Goal: Task Accomplishment & Management: Use online tool/utility

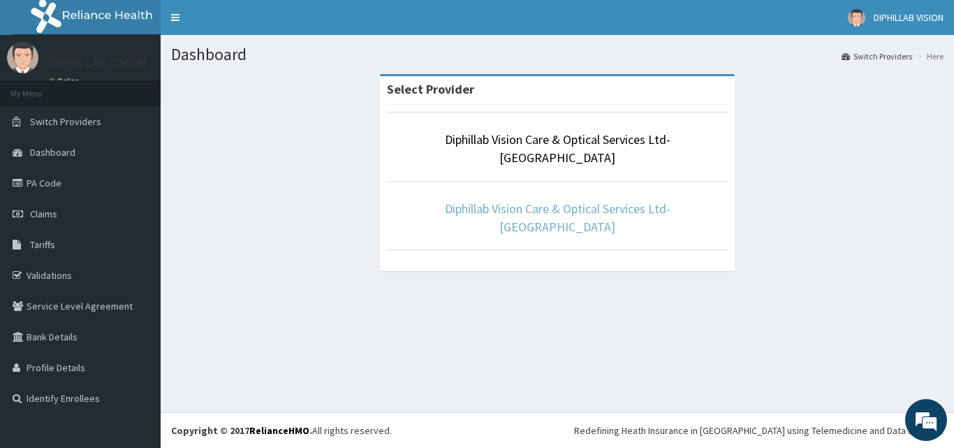
click at [480, 200] on link "Diphillab Vision Care & Optical Services Ltd- [GEOGRAPHIC_DATA]" at bounding box center [558, 217] width 226 height 34
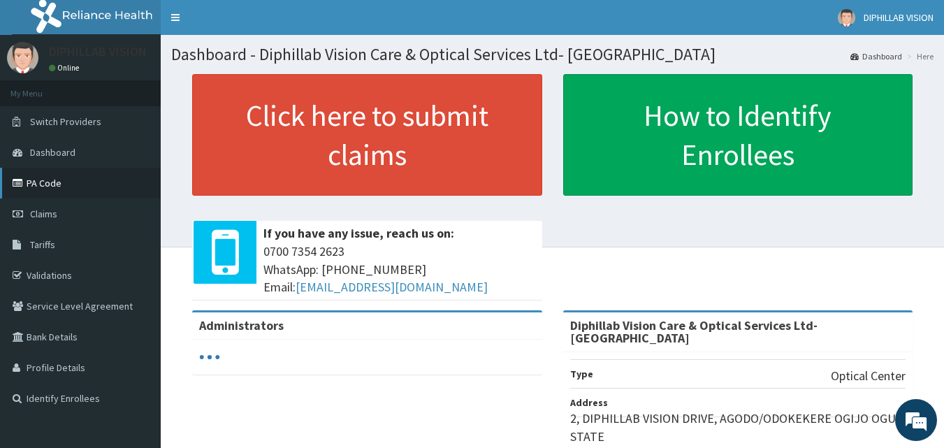
click at [43, 174] on link "PA Code" at bounding box center [80, 183] width 161 height 31
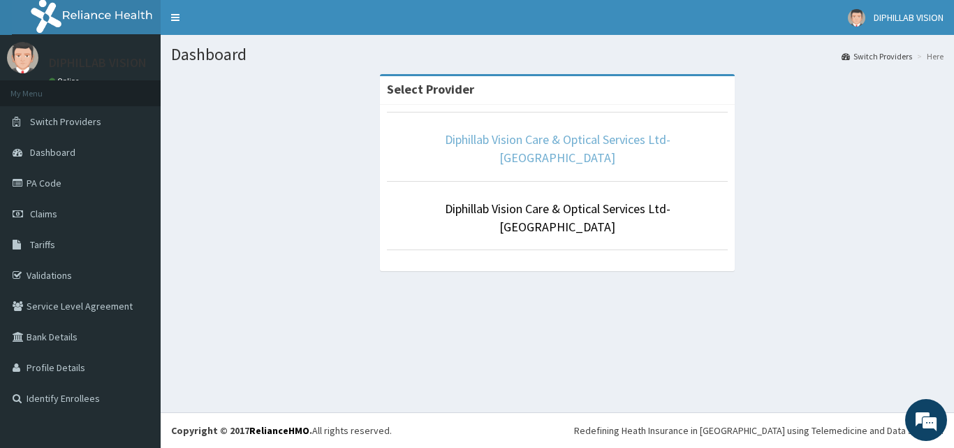
click at [489, 135] on link "Diphillab Vision Care & Optical Services Ltd- [GEOGRAPHIC_DATA]" at bounding box center [558, 148] width 226 height 34
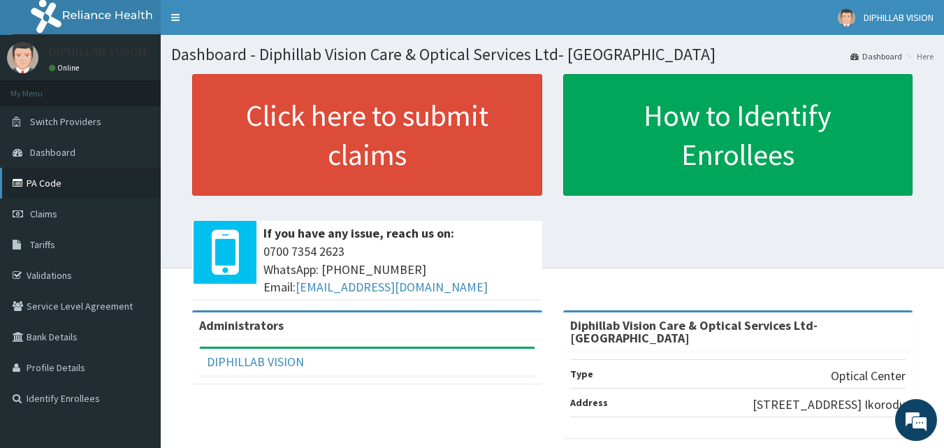
click at [40, 182] on link "PA Code" at bounding box center [80, 183] width 161 height 31
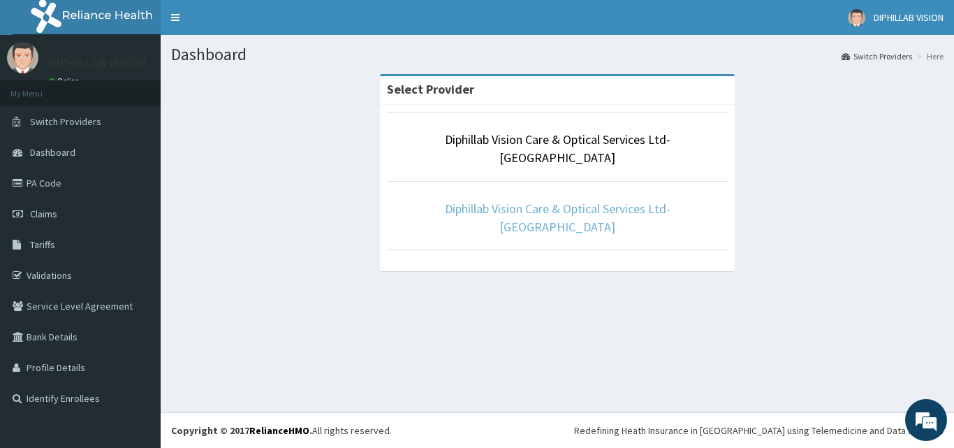
click at [518, 200] on link "Diphillab Vision Care & Optical Services Ltd- [GEOGRAPHIC_DATA]" at bounding box center [558, 217] width 226 height 34
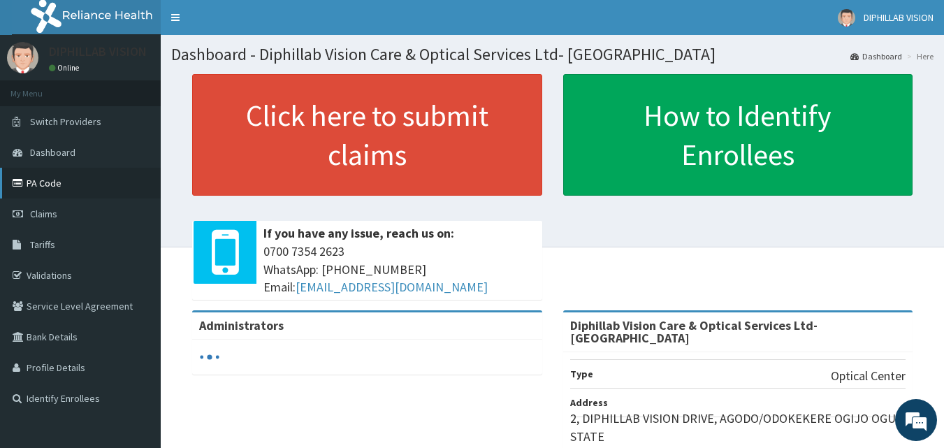
click at [45, 185] on link "PA Code" at bounding box center [80, 183] width 161 height 31
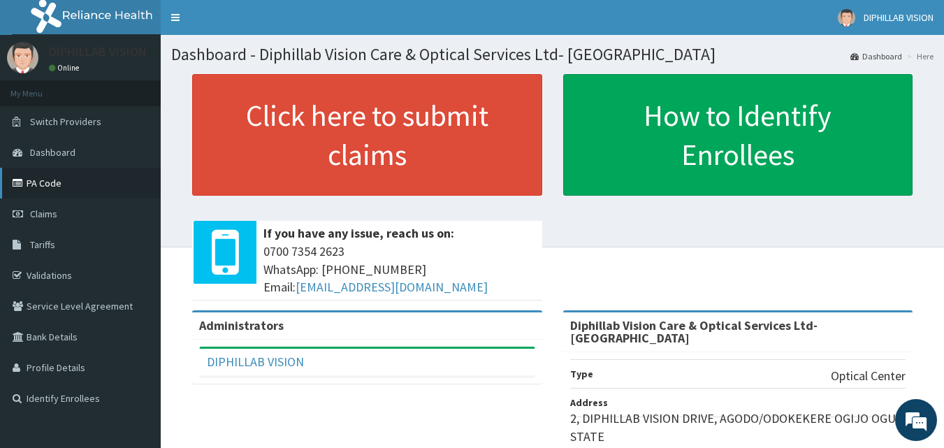
click at [38, 180] on link "PA Code" at bounding box center [80, 183] width 161 height 31
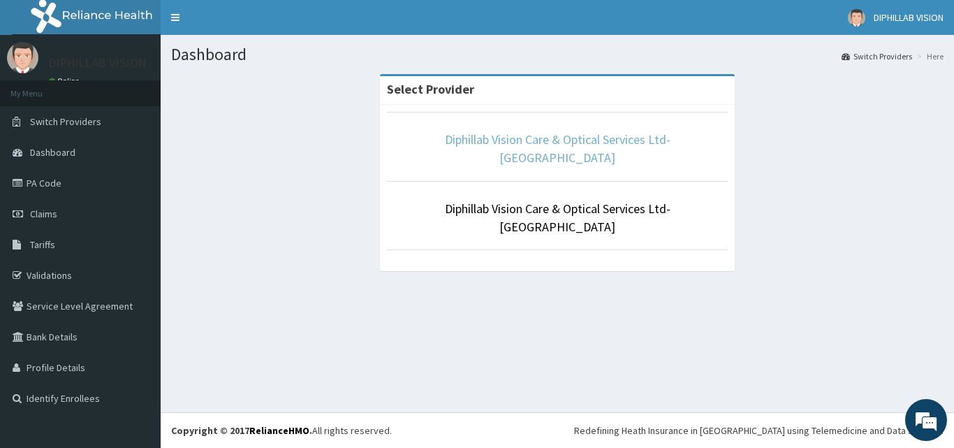
click at [569, 138] on link "Diphillab Vision Care & Optical Services Ltd- [GEOGRAPHIC_DATA]" at bounding box center [558, 148] width 226 height 34
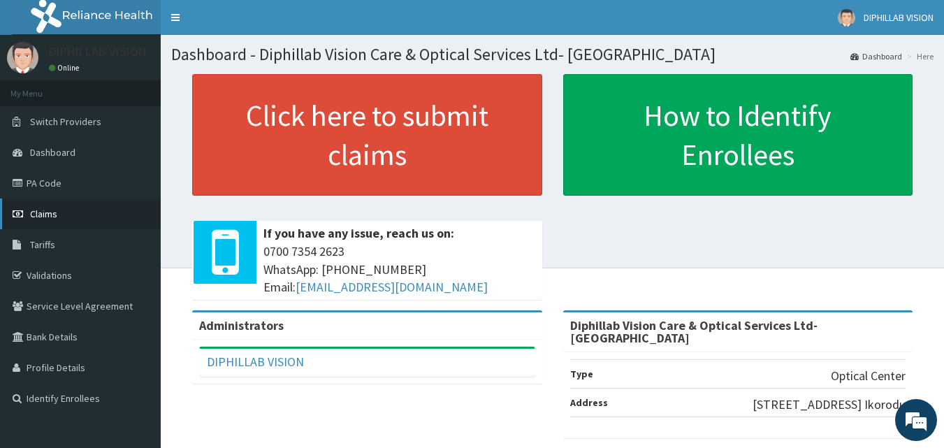
click at [43, 212] on span "Claims" at bounding box center [43, 213] width 27 height 13
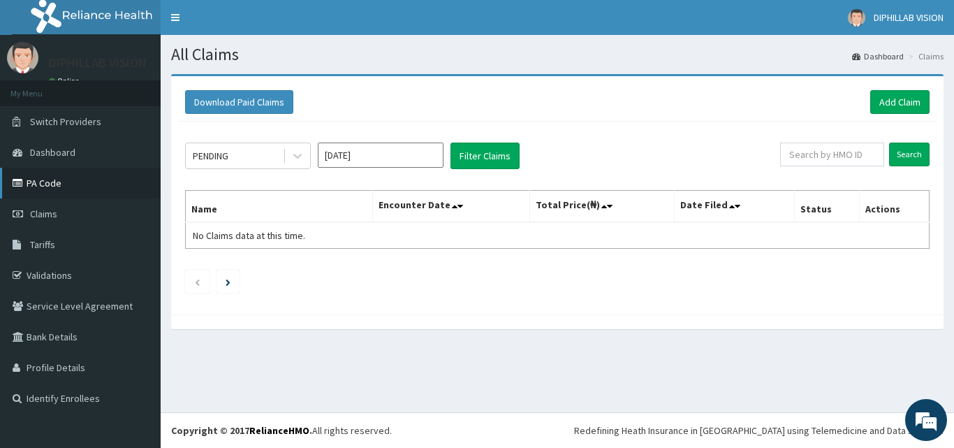
click at [48, 180] on link "PA Code" at bounding box center [80, 183] width 161 height 31
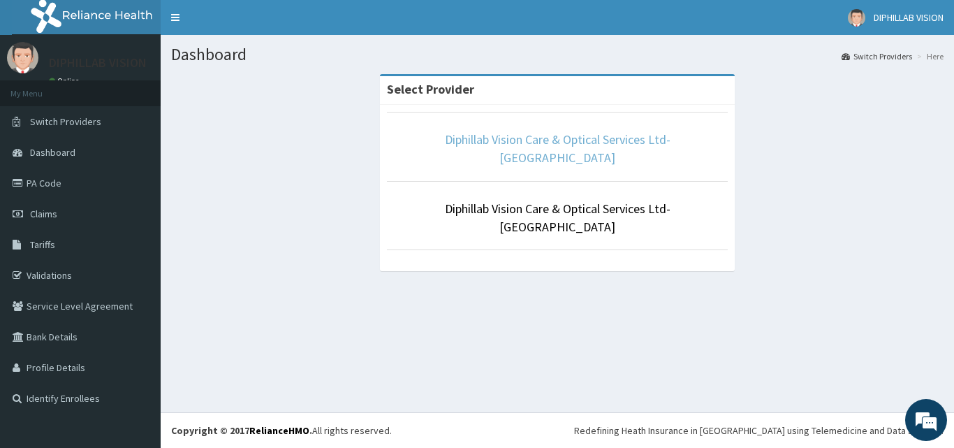
click at [457, 140] on link "Diphillab Vision Care & Optical Services Ltd- [GEOGRAPHIC_DATA]" at bounding box center [558, 148] width 226 height 34
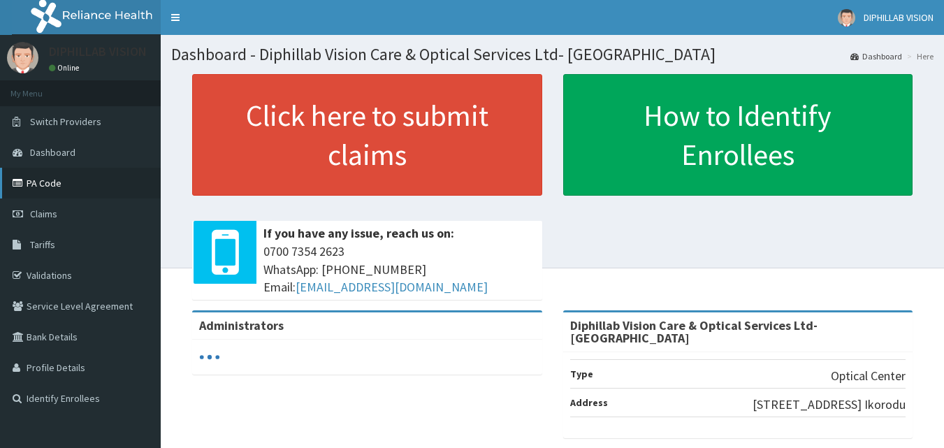
click at [59, 186] on link "PA Code" at bounding box center [80, 183] width 161 height 31
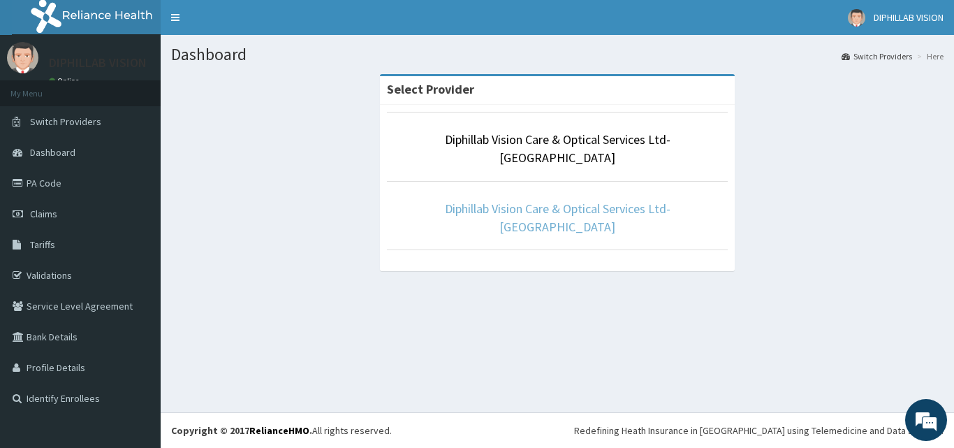
click at [493, 200] on link "Diphillab Vision Care & Optical Services Ltd- [GEOGRAPHIC_DATA]" at bounding box center [558, 217] width 226 height 34
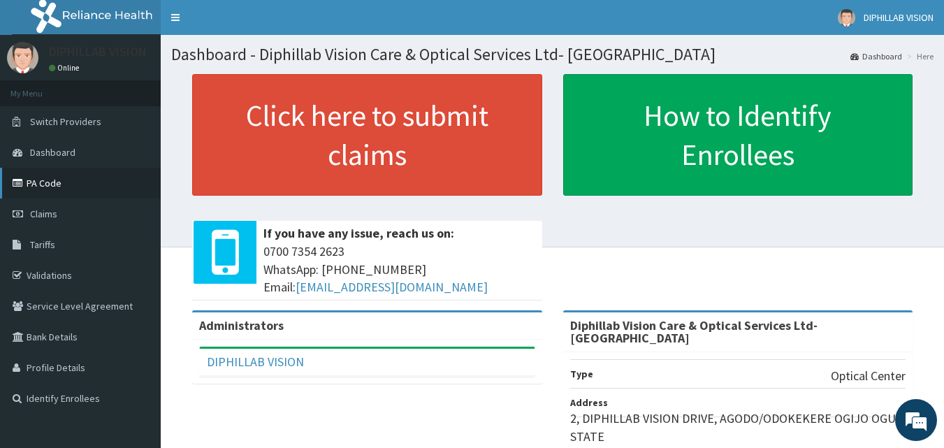
click at [52, 184] on link "PA Code" at bounding box center [80, 183] width 161 height 31
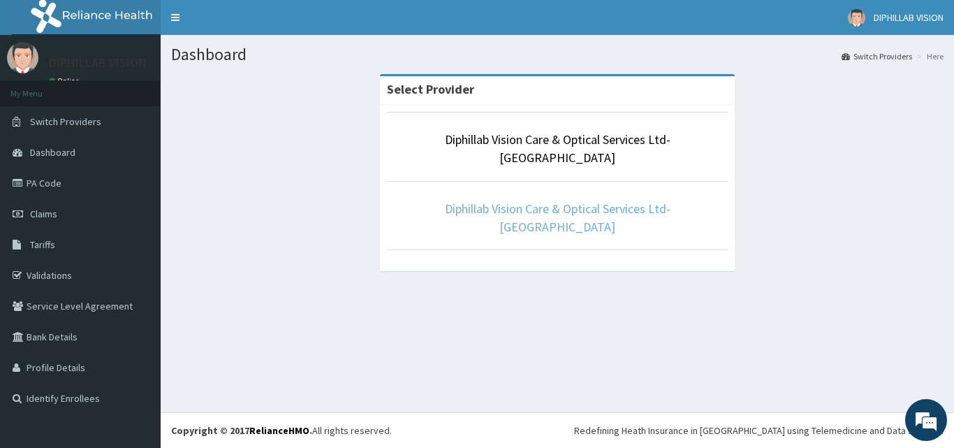
click at [522, 200] on link "Diphillab Vision Care & Optical Services Ltd- [GEOGRAPHIC_DATA]" at bounding box center [558, 217] width 226 height 34
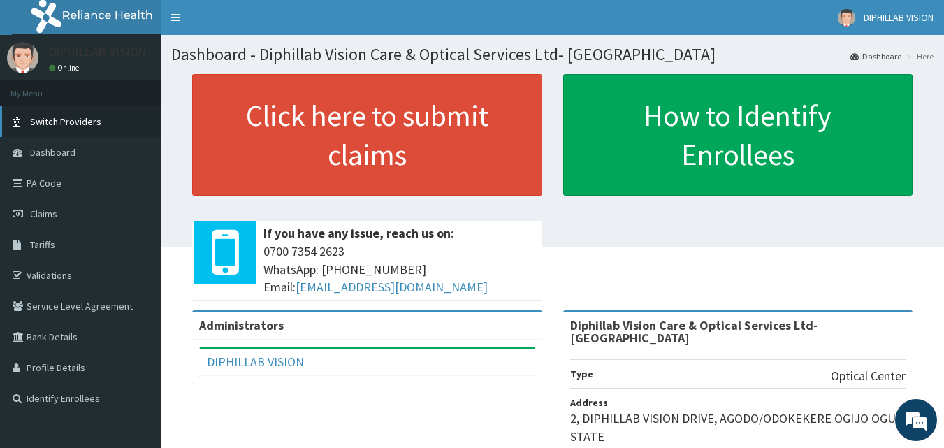
click at [61, 119] on span "Switch Providers" at bounding box center [65, 121] width 71 height 13
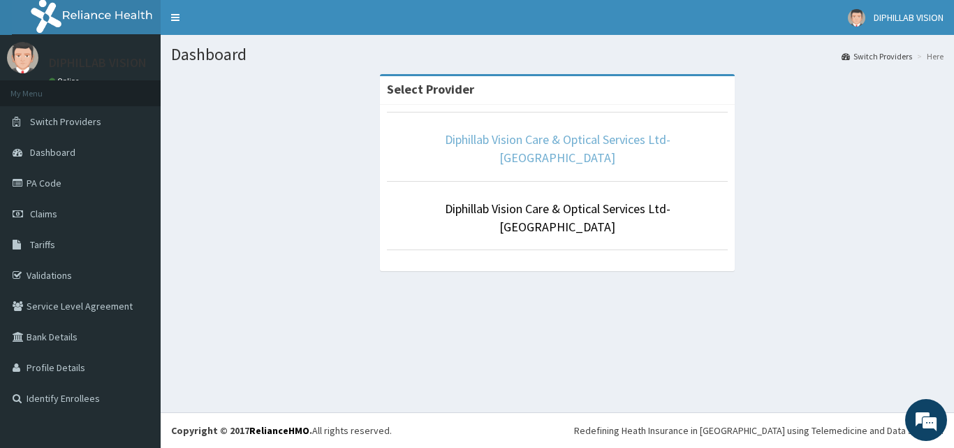
click at [479, 142] on link "Diphillab Vision Care & Optical Services Ltd- [GEOGRAPHIC_DATA]" at bounding box center [558, 148] width 226 height 34
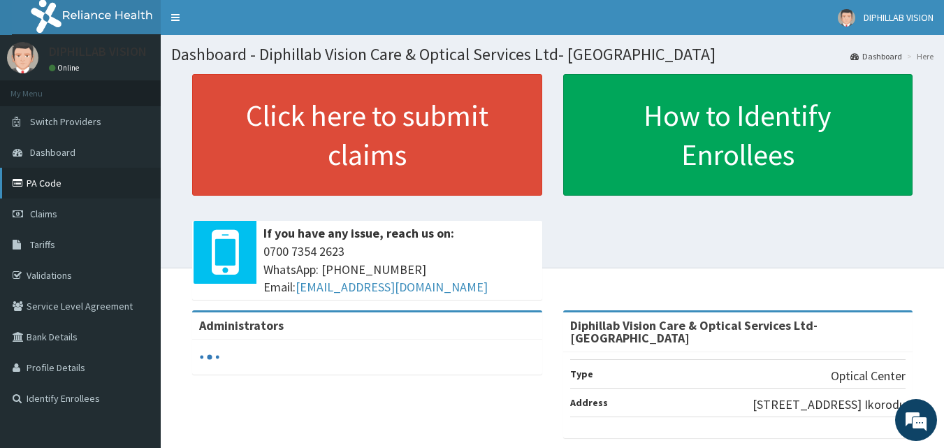
click at [46, 180] on link "PA Code" at bounding box center [80, 183] width 161 height 31
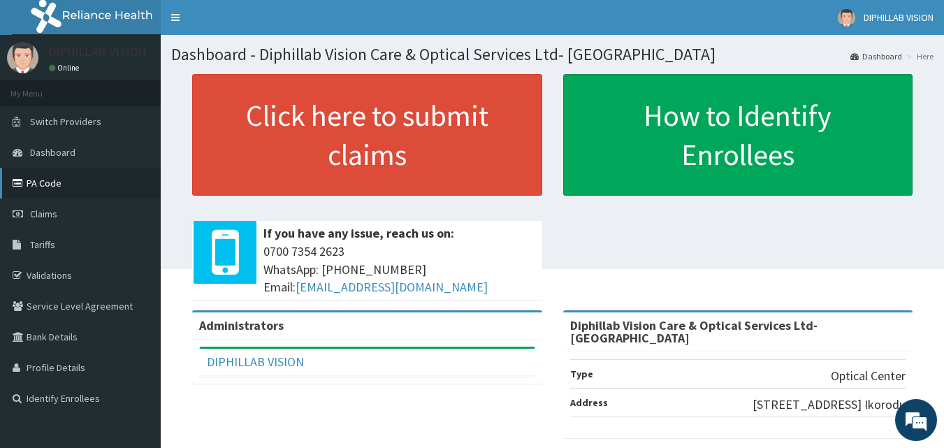
click at [41, 183] on link "PA Code" at bounding box center [80, 183] width 161 height 31
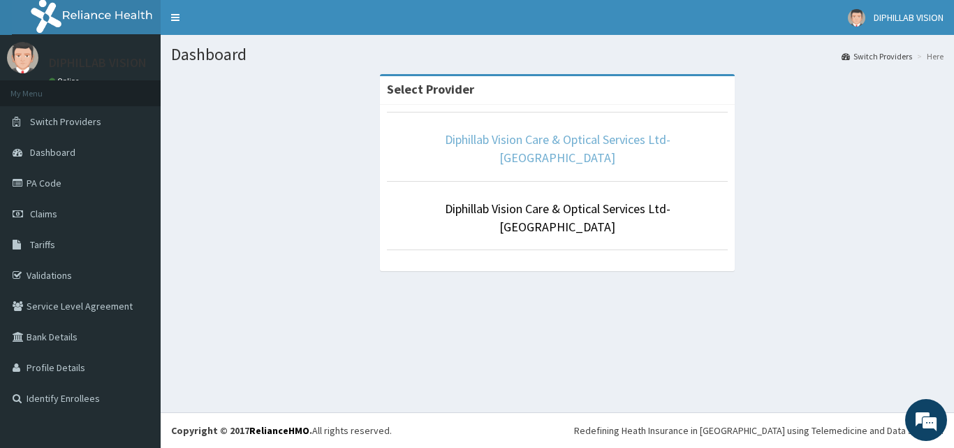
click at [467, 139] on link "Diphillab Vision Care & Optical Services Ltd- [GEOGRAPHIC_DATA]" at bounding box center [558, 148] width 226 height 34
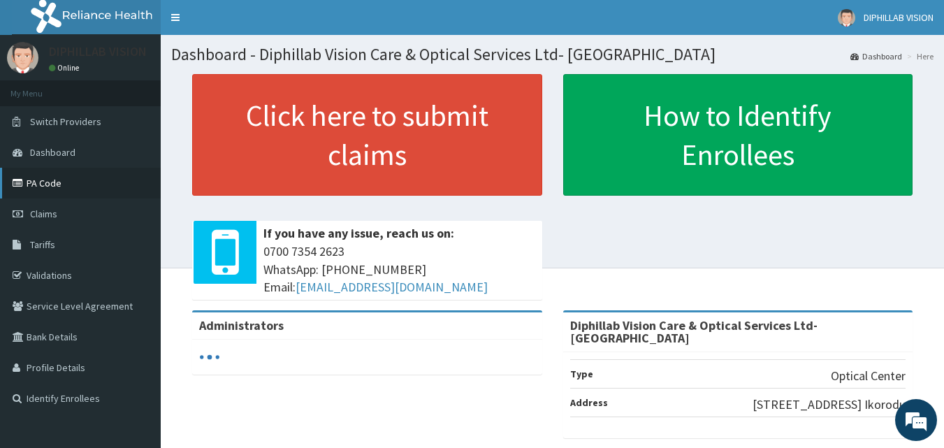
click at [45, 187] on link "PA Code" at bounding box center [80, 183] width 161 height 31
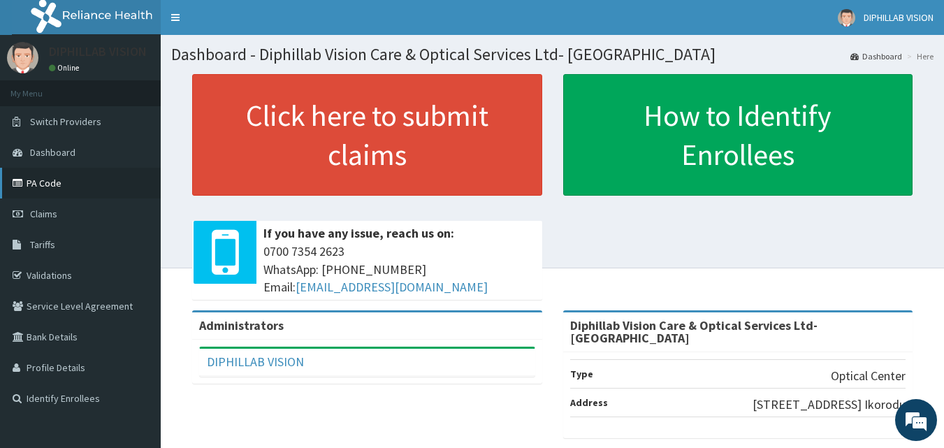
click at [61, 181] on link "PA Code" at bounding box center [80, 183] width 161 height 31
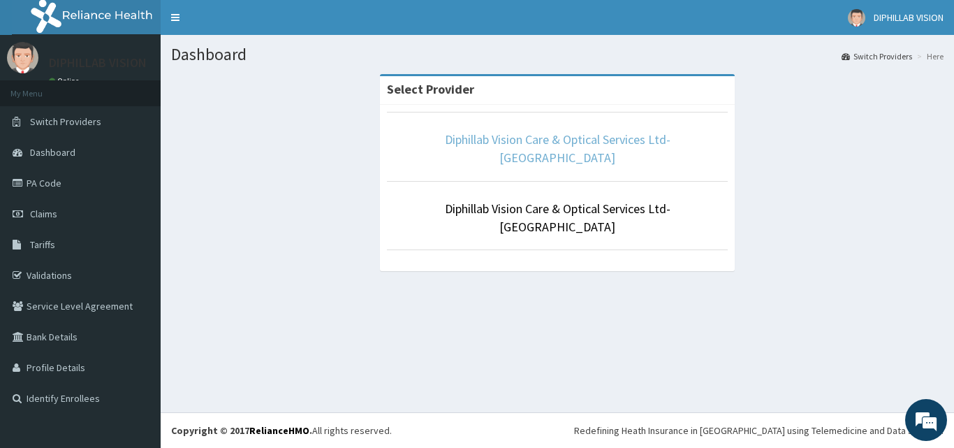
click at [445, 138] on link "Diphillab Vision Care & Optical Services Ltd- [GEOGRAPHIC_DATA]" at bounding box center [558, 148] width 226 height 34
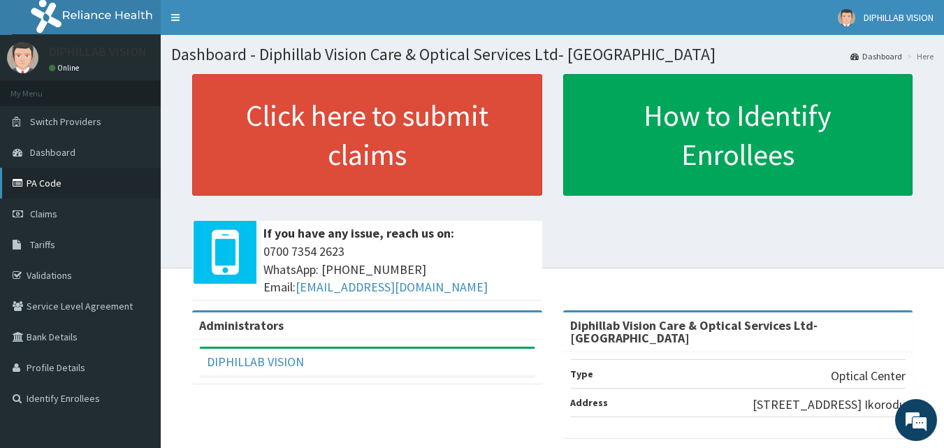
click at [45, 182] on link "PA Code" at bounding box center [80, 183] width 161 height 31
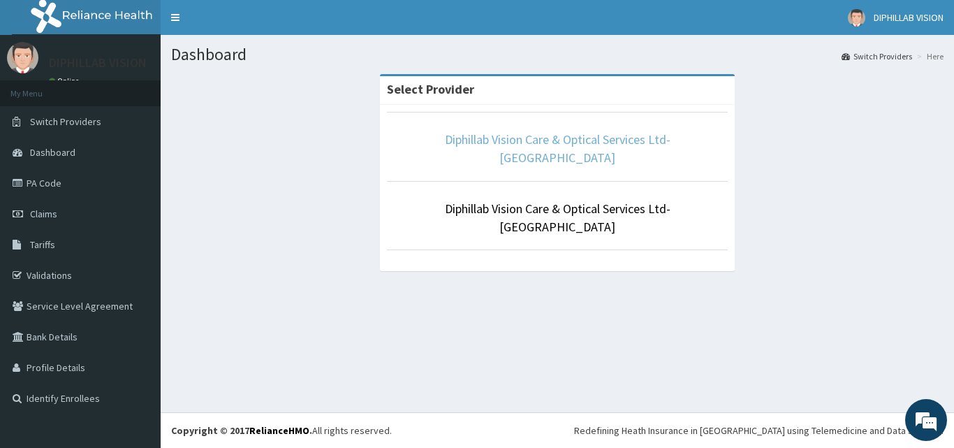
click at [629, 138] on link "Diphillab Vision Care & Optical Services Ltd- [GEOGRAPHIC_DATA]" at bounding box center [558, 148] width 226 height 34
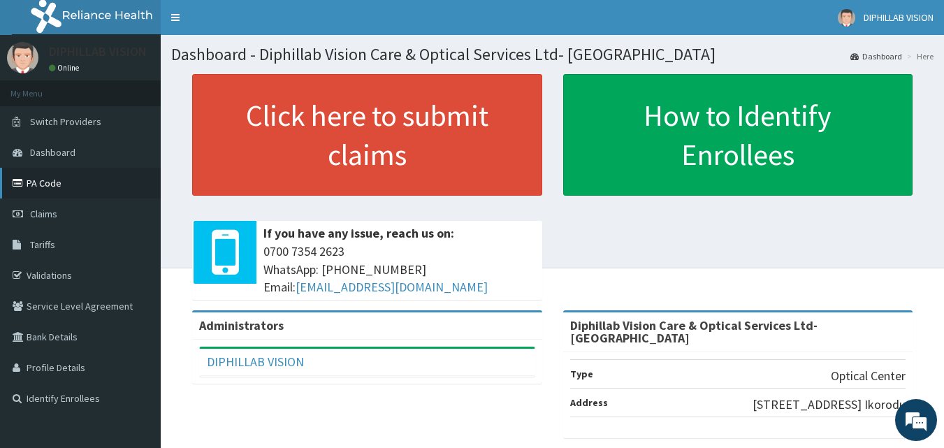
click at [50, 187] on link "PA Code" at bounding box center [80, 183] width 161 height 31
